Goal: Information Seeking & Learning: Learn about a topic

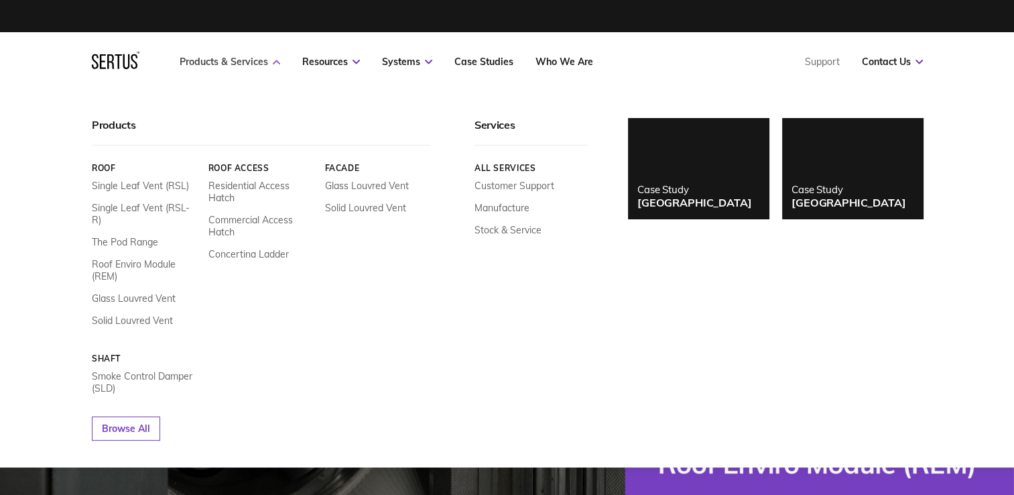
click at [248, 60] on link "Products & Services" at bounding box center [230, 62] width 101 height 12
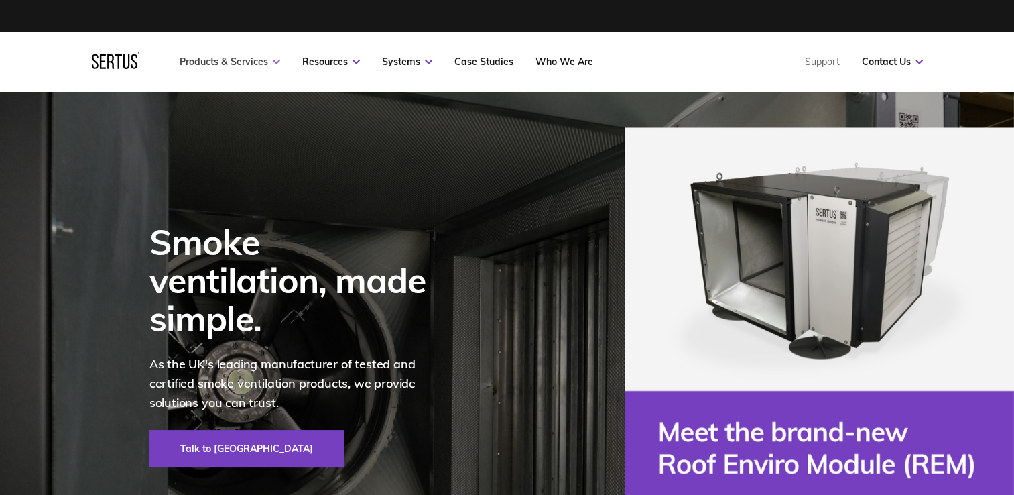
click at [249, 62] on link "Products & Services" at bounding box center [230, 62] width 101 height 12
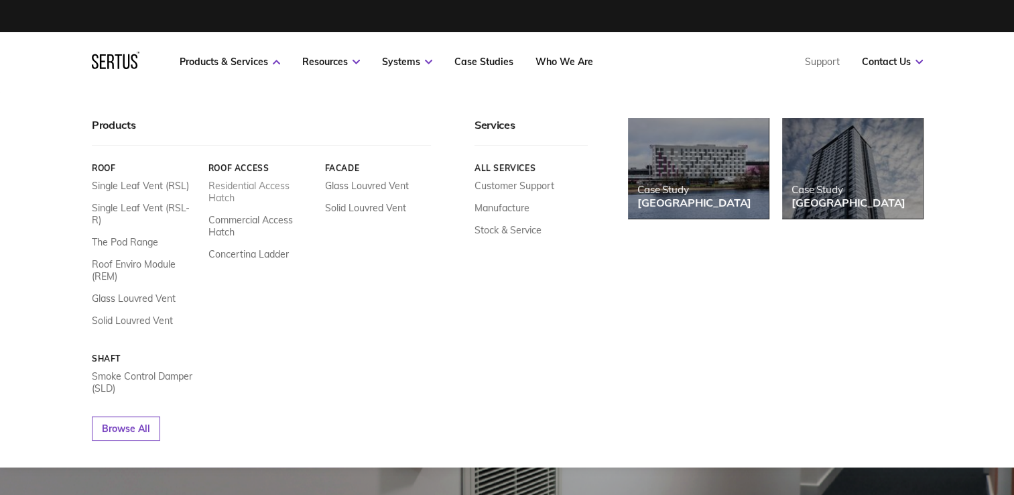
click at [236, 187] on link "Residential Access Hatch" at bounding box center [261, 192] width 107 height 24
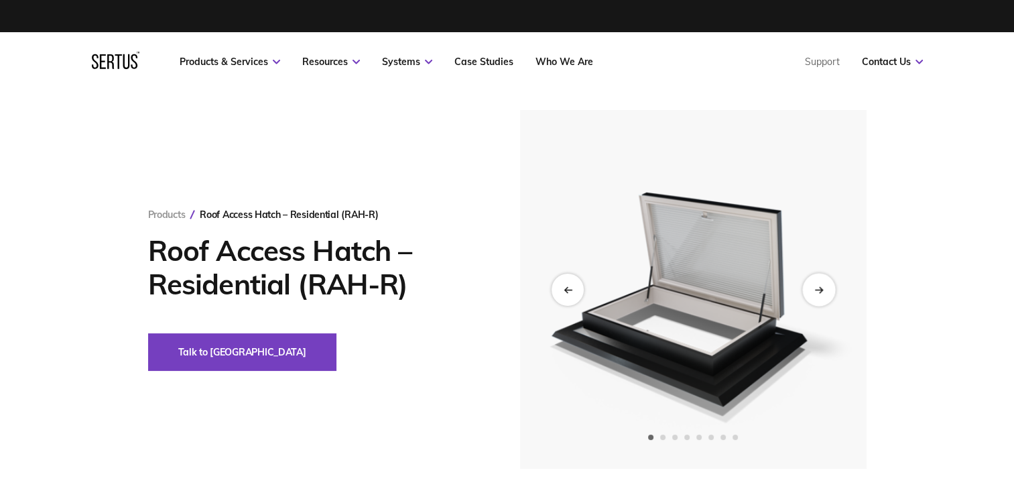
click at [829, 288] on div "Next slide" at bounding box center [819, 289] width 33 height 33
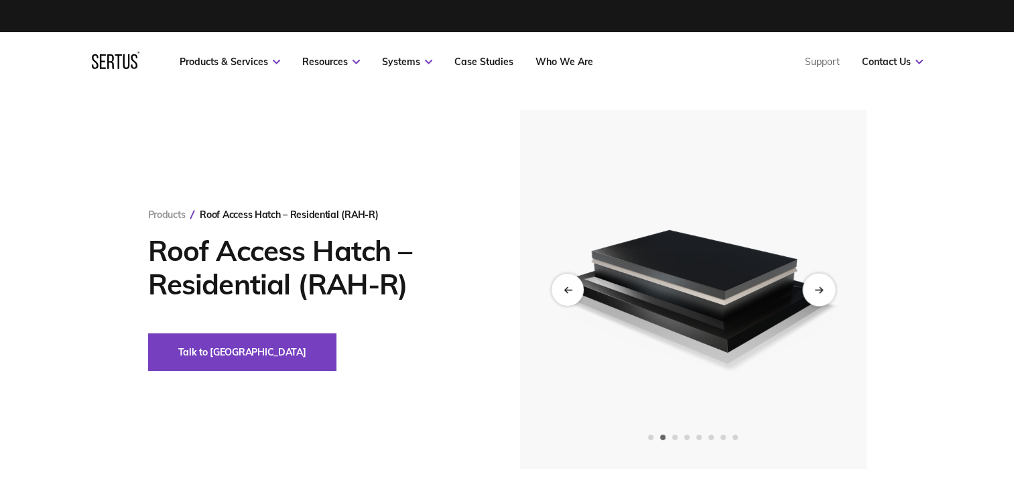
click at [829, 288] on div "Next slide" at bounding box center [819, 289] width 33 height 33
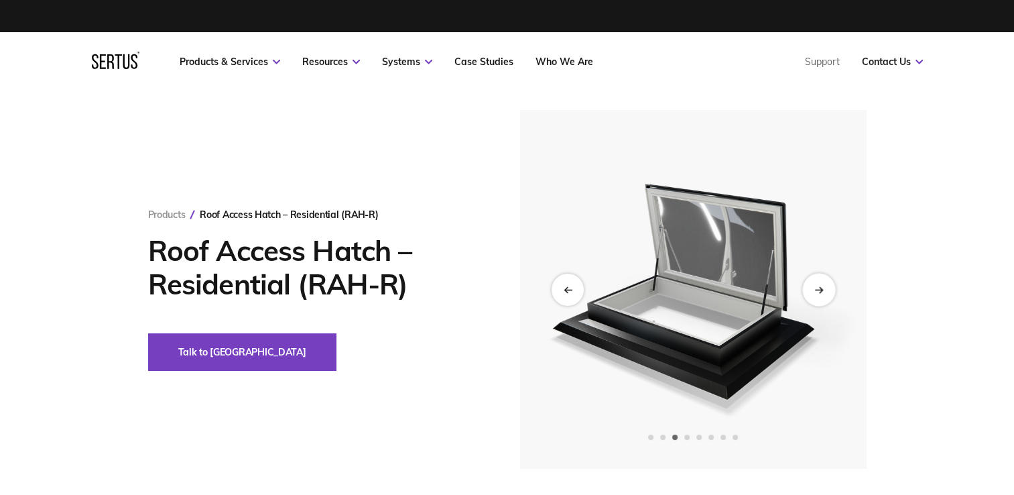
click at [829, 288] on div "Next slide" at bounding box center [819, 289] width 33 height 33
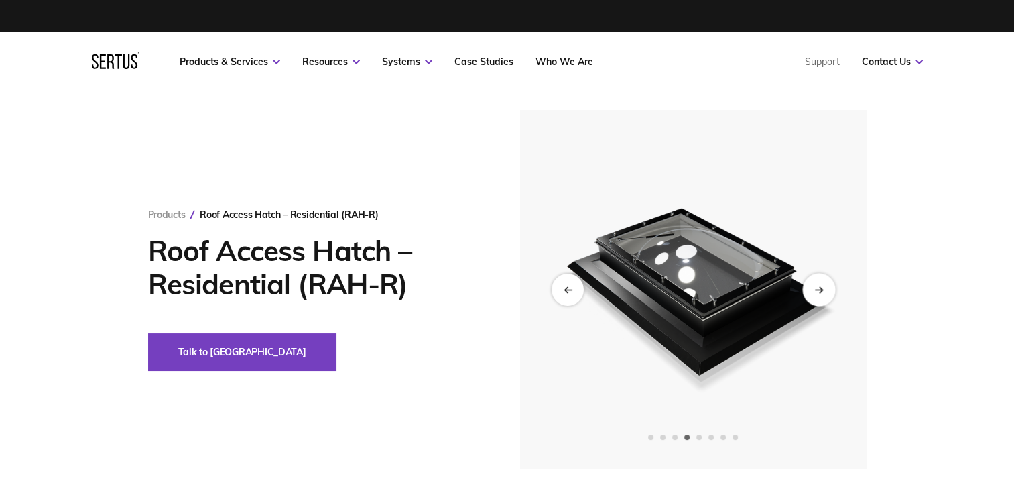
click at [829, 288] on div "Next slide" at bounding box center [819, 289] width 33 height 33
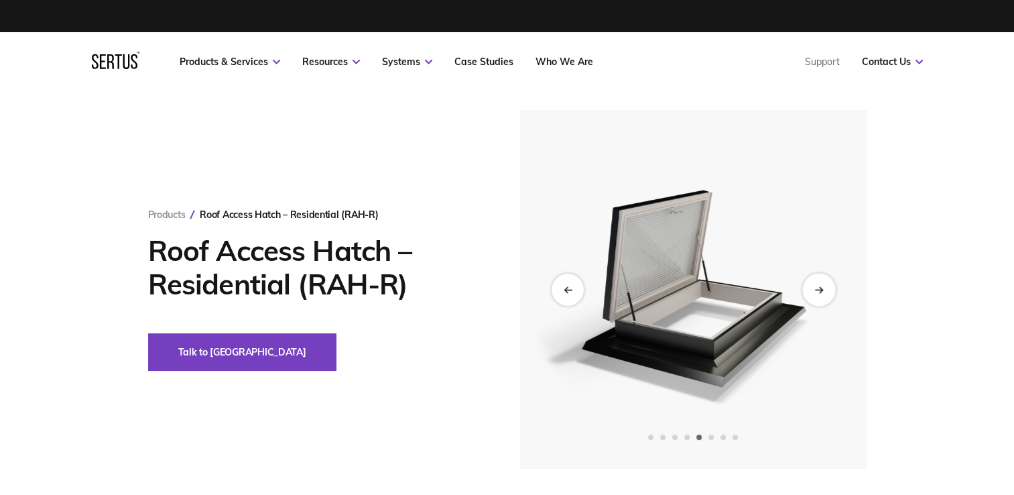
click at [829, 288] on div "Next slide" at bounding box center [819, 289] width 33 height 33
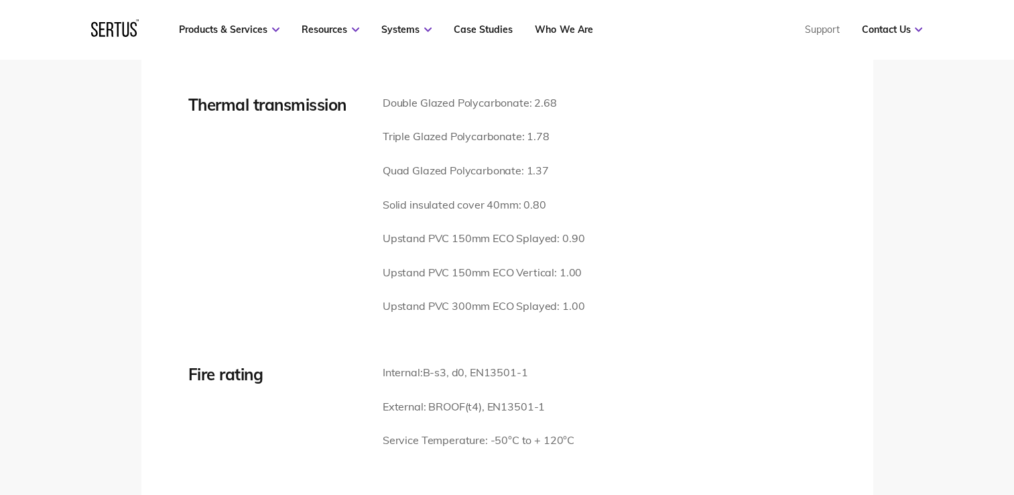
scroll to position [1877, 0]
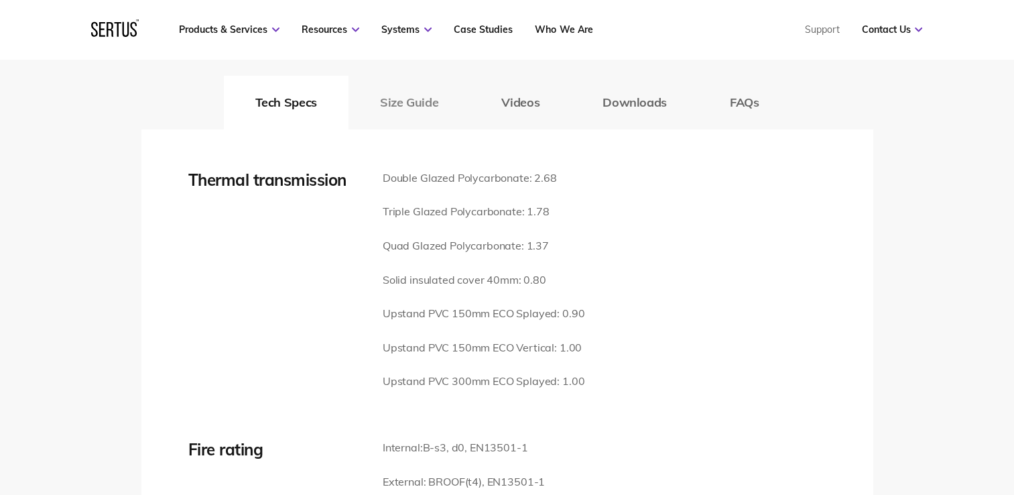
click at [421, 84] on button "Size Guide" at bounding box center [409, 103] width 121 height 54
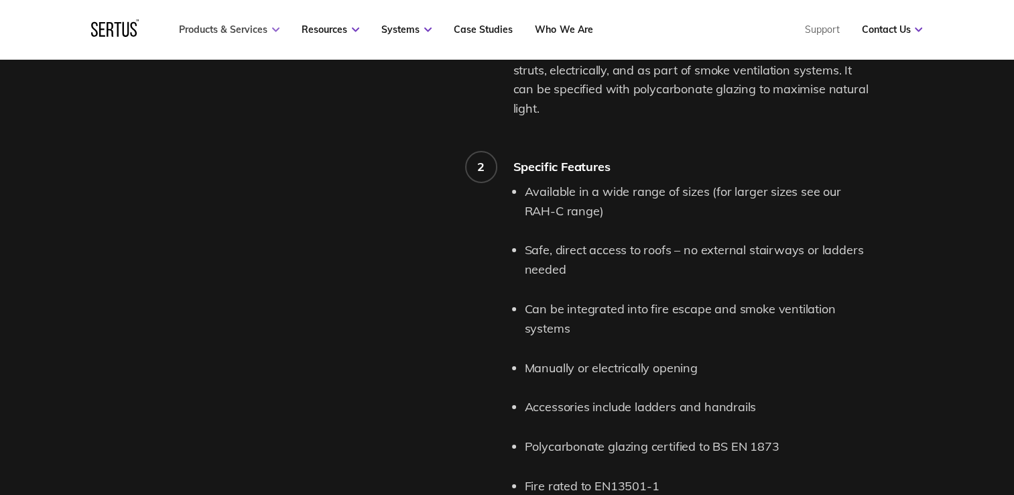
scroll to position [1207, 0]
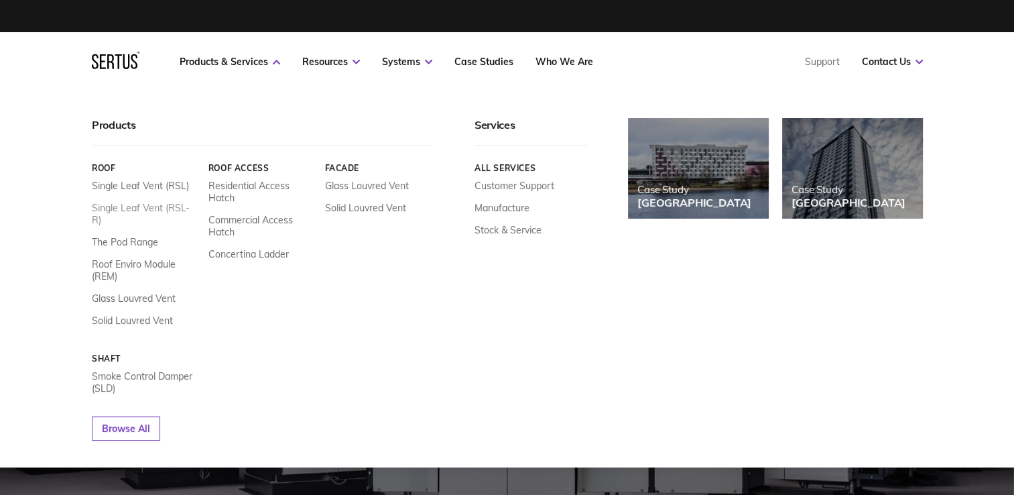
click at [111, 211] on link "Single Leaf Vent (RSL-R)" at bounding box center [145, 214] width 107 height 24
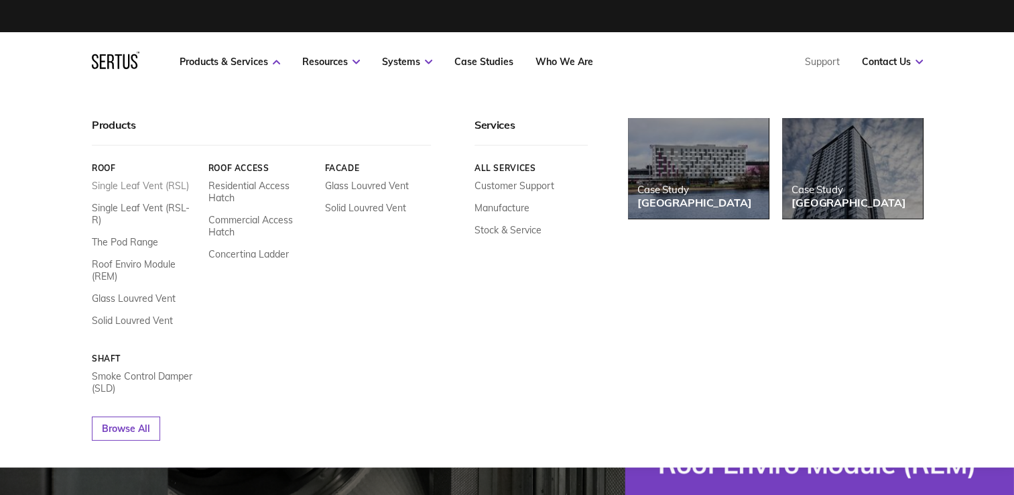
click at [152, 184] on link "Single Leaf Vent (RSL)" at bounding box center [140, 186] width 97 height 12
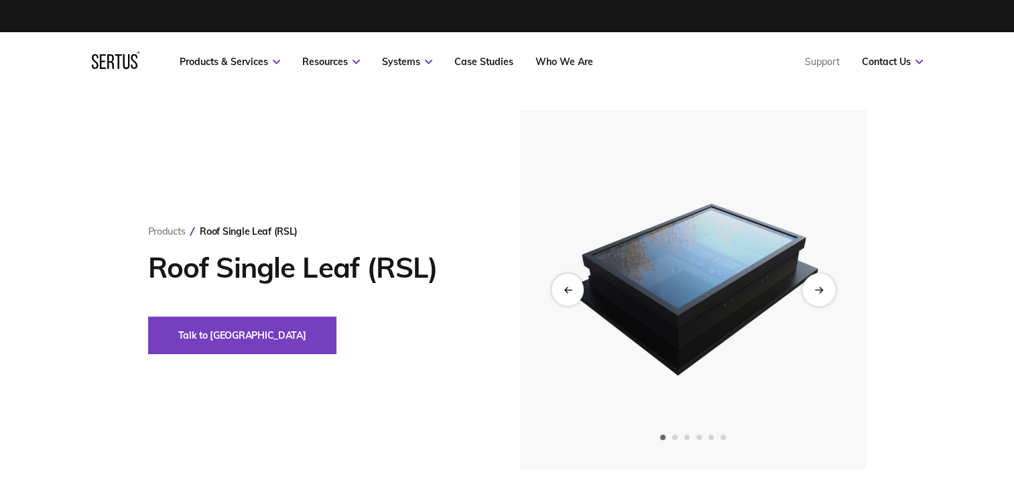
click at [821, 290] on icon "Next slide" at bounding box center [820, 288] width 3 height 5
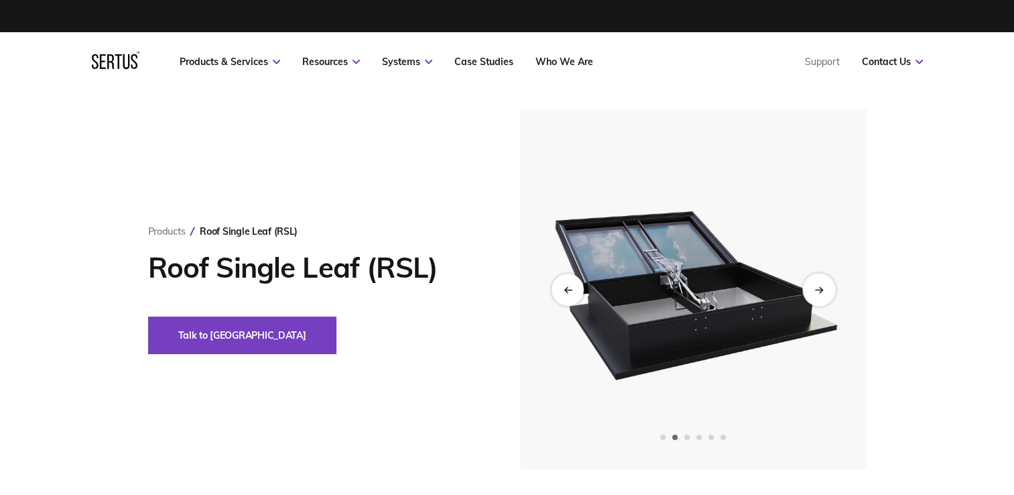
click at [821, 290] on icon "Next slide" at bounding box center [820, 288] width 3 height 5
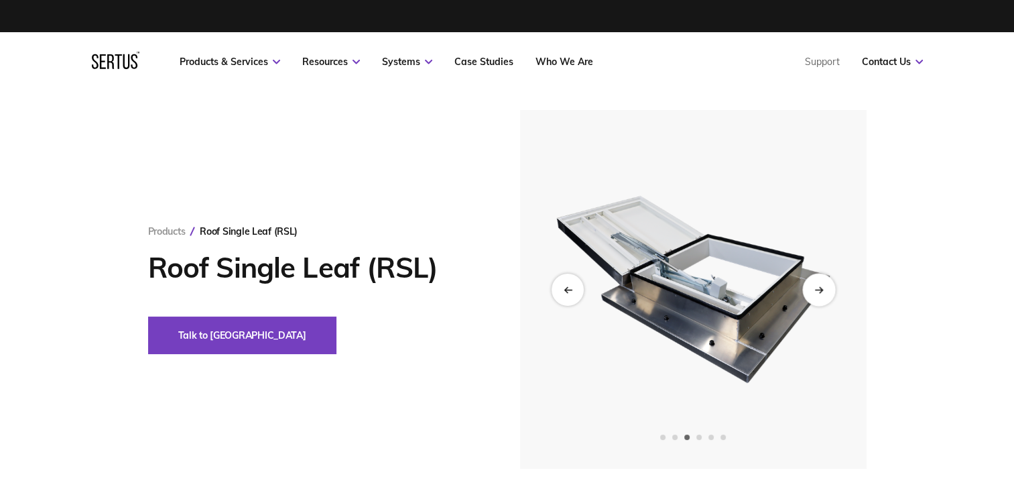
click at [821, 290] on icon "Next slide" at bounding box center [820, 288] width 3 height 5
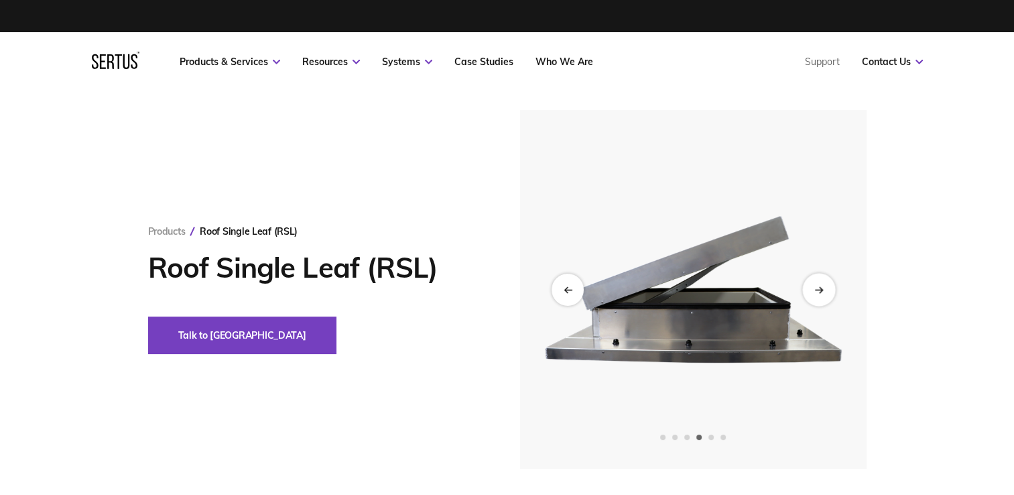
click at [821, 290] on icon "Next slide" at bounding box center [820, 288] width 3 height 5
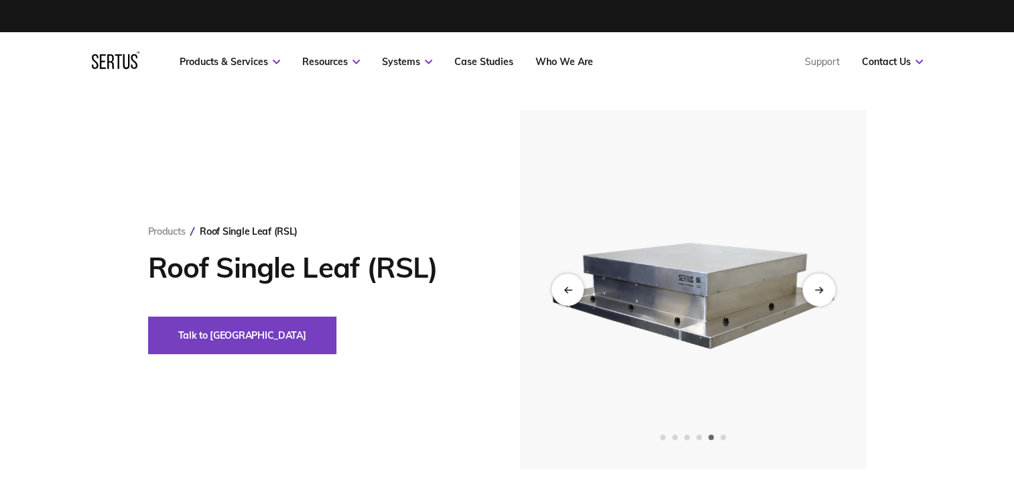
click at [821, 290] on icon "Next slide" at bounding box center [820, 288] width 3 height 5
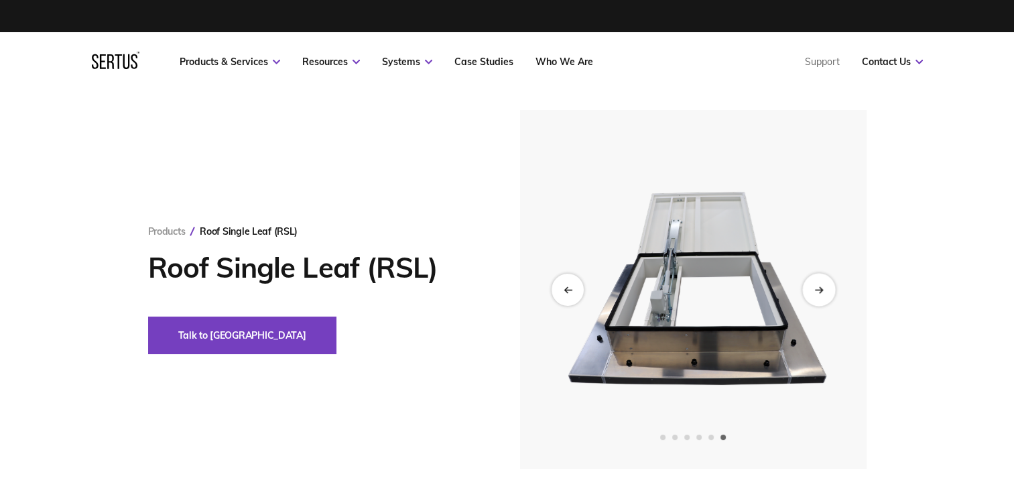
click at [821, 290] on icon "Next slide" at bounding box center [820, 288] width 3 height 5
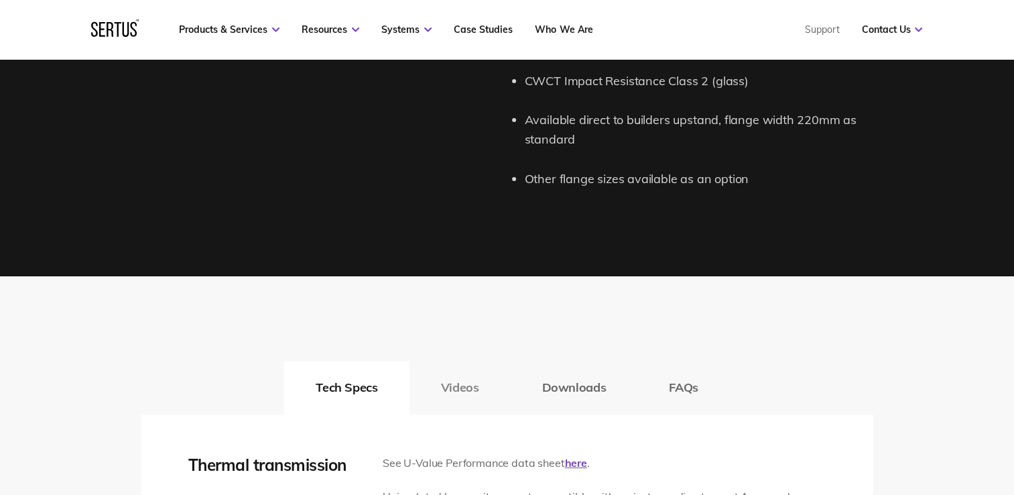
scroll to position [1877, 0]
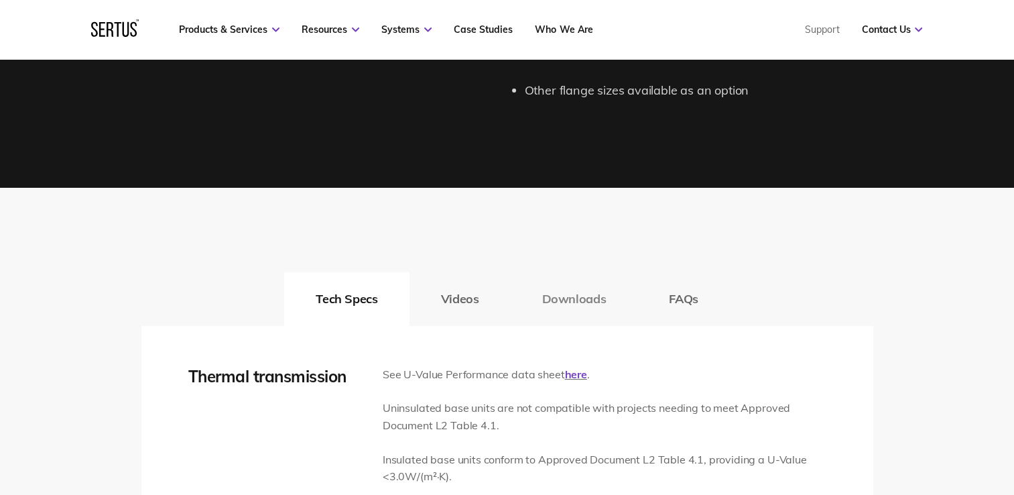
click at [585, 304] on button "Downloads" at bounding box center [573, 299] width 127 height 54
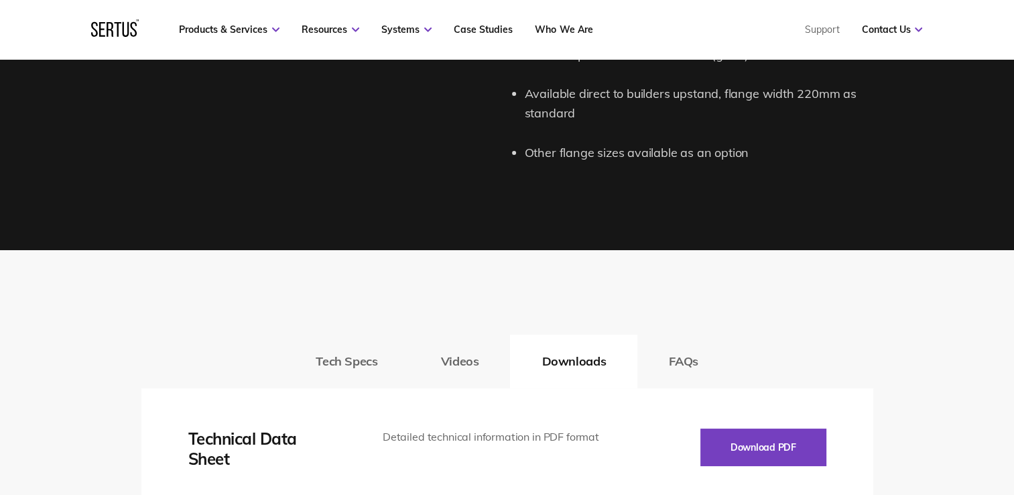
scroll to position [1609, 0]
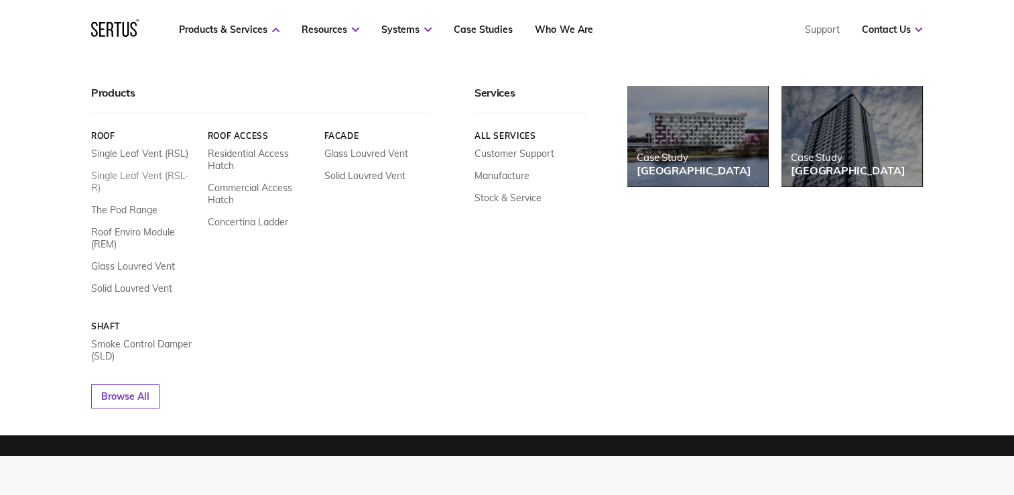
click at [145, 178] on link "Single Leaf Vent (RSL-R)" at bounding box center [144, 182] width 107 height 24
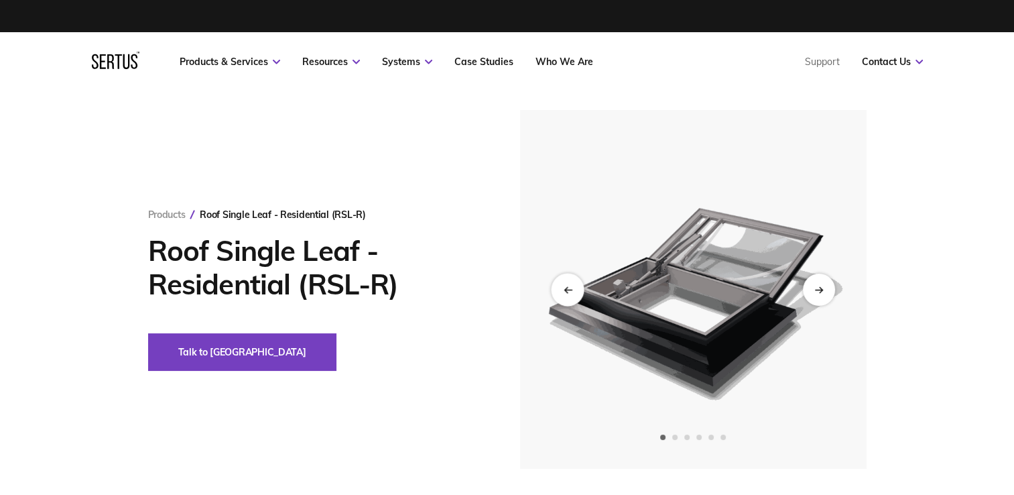
scroll to position [67, 0]
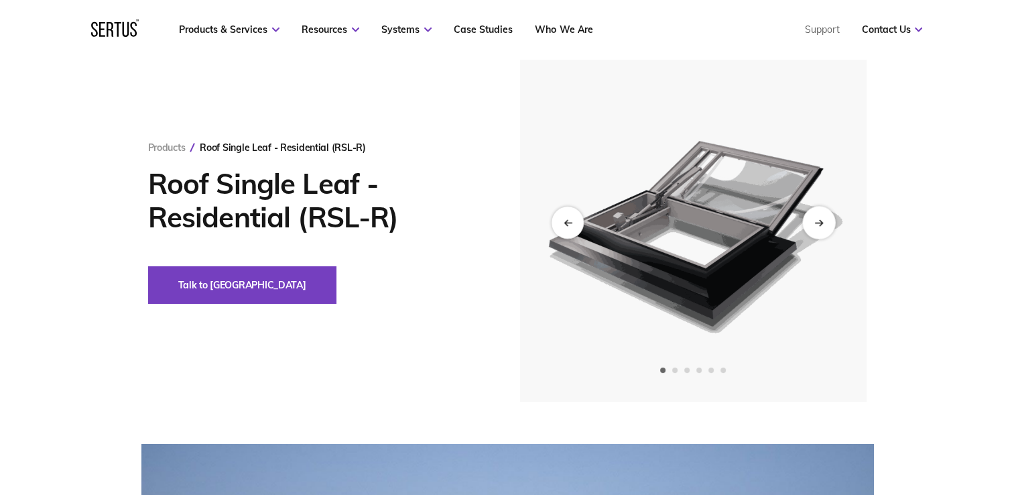
click at [817, 227] on div "Next slide" at bounding box center [819, 222] width 33 height 33
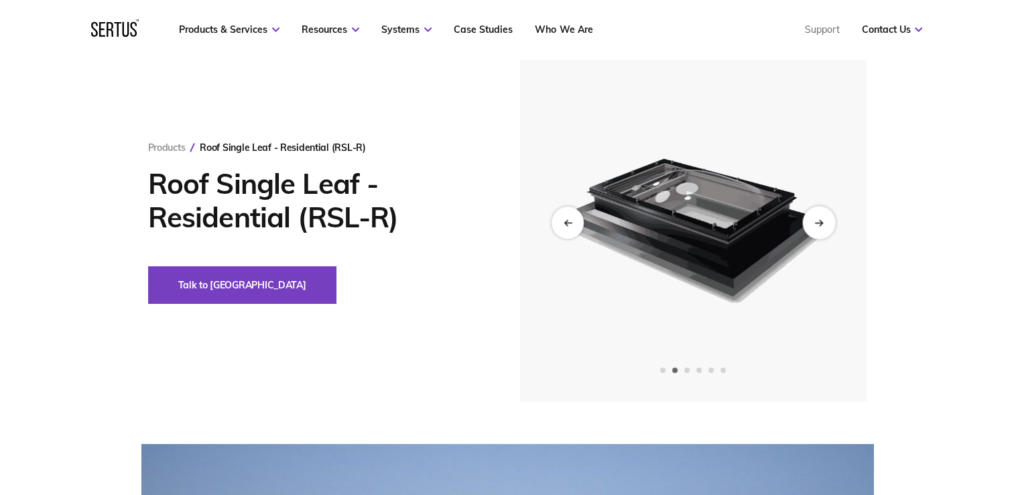
click at [817, 226] on div "Next slide" at bounding box center [819, 222] width 33 height 33
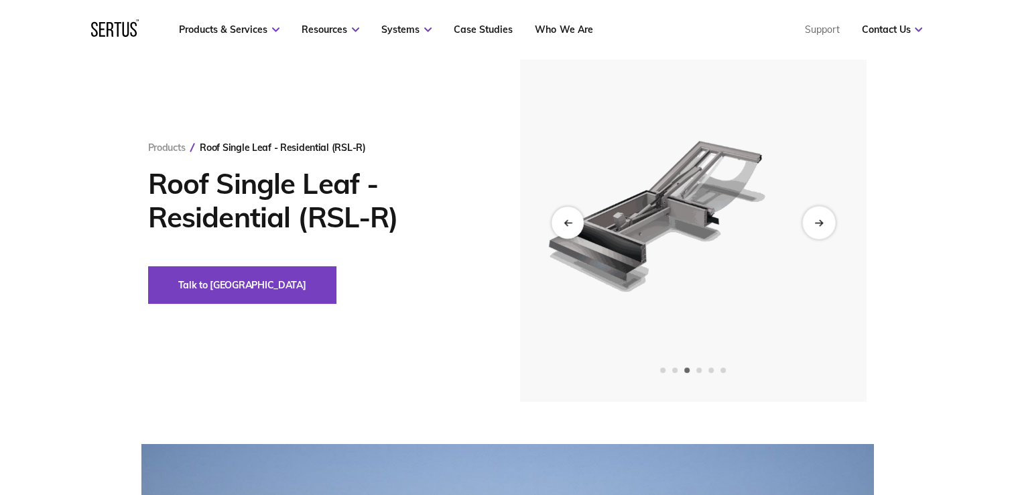
click at [817, 226] on div "Next slide" at bounding box center [819, 222] width 33 height 33
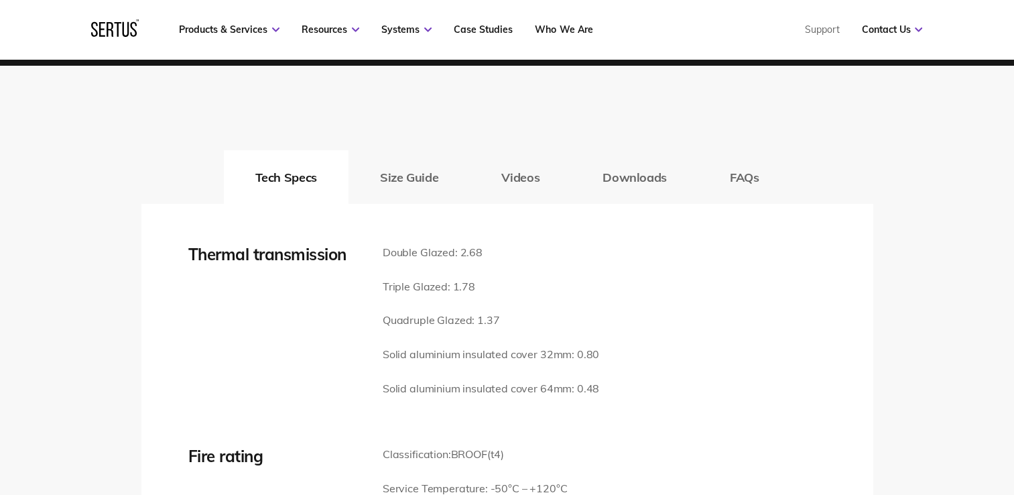
scroll to position [1945, 0]
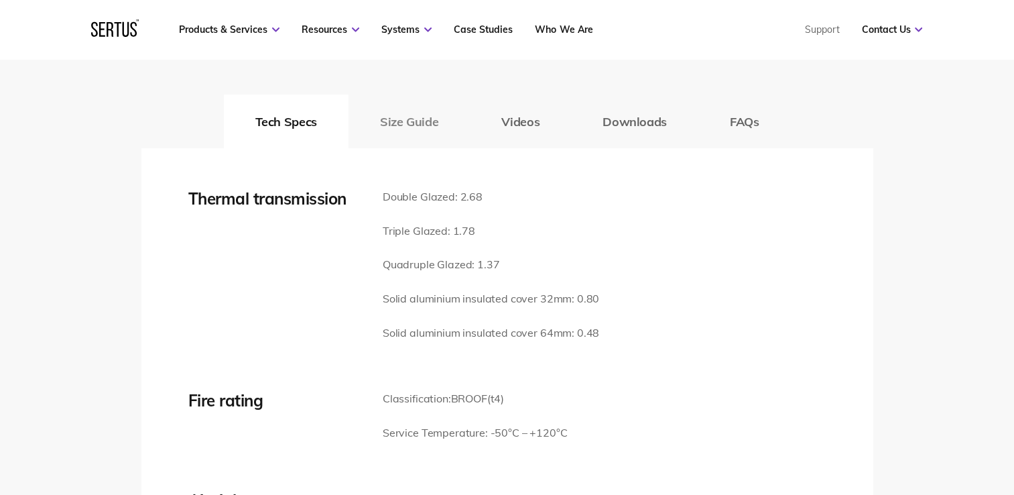
click at [419, 124] on button "Size Guide" at bounding box center [409, 122] width 121 height 54
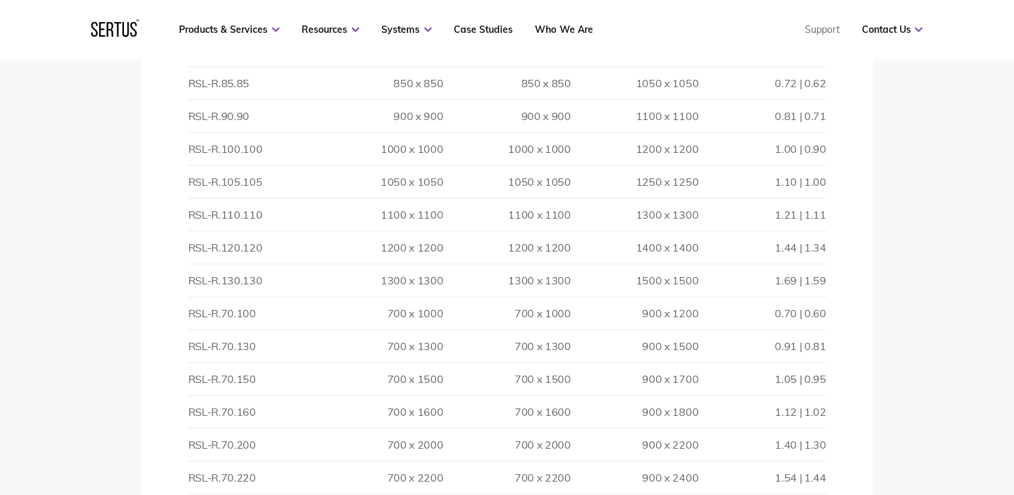
scroll to position [2280, 0]
